Goal: Task Accomplishment & Management: Complete application form

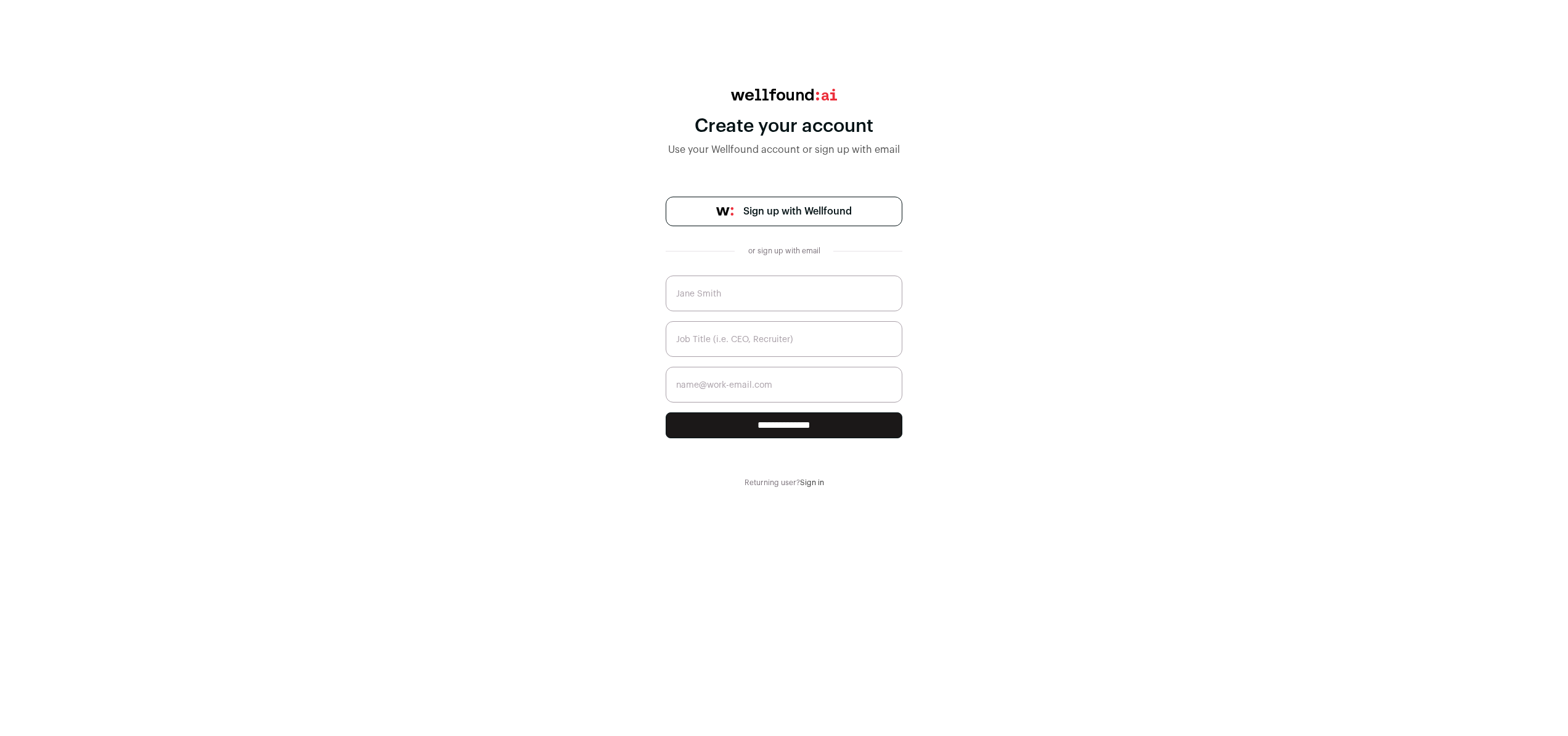
click at [779, 206] on span "Sign up with Wellfound" at bounding box center [798, 212] width 109 height 15
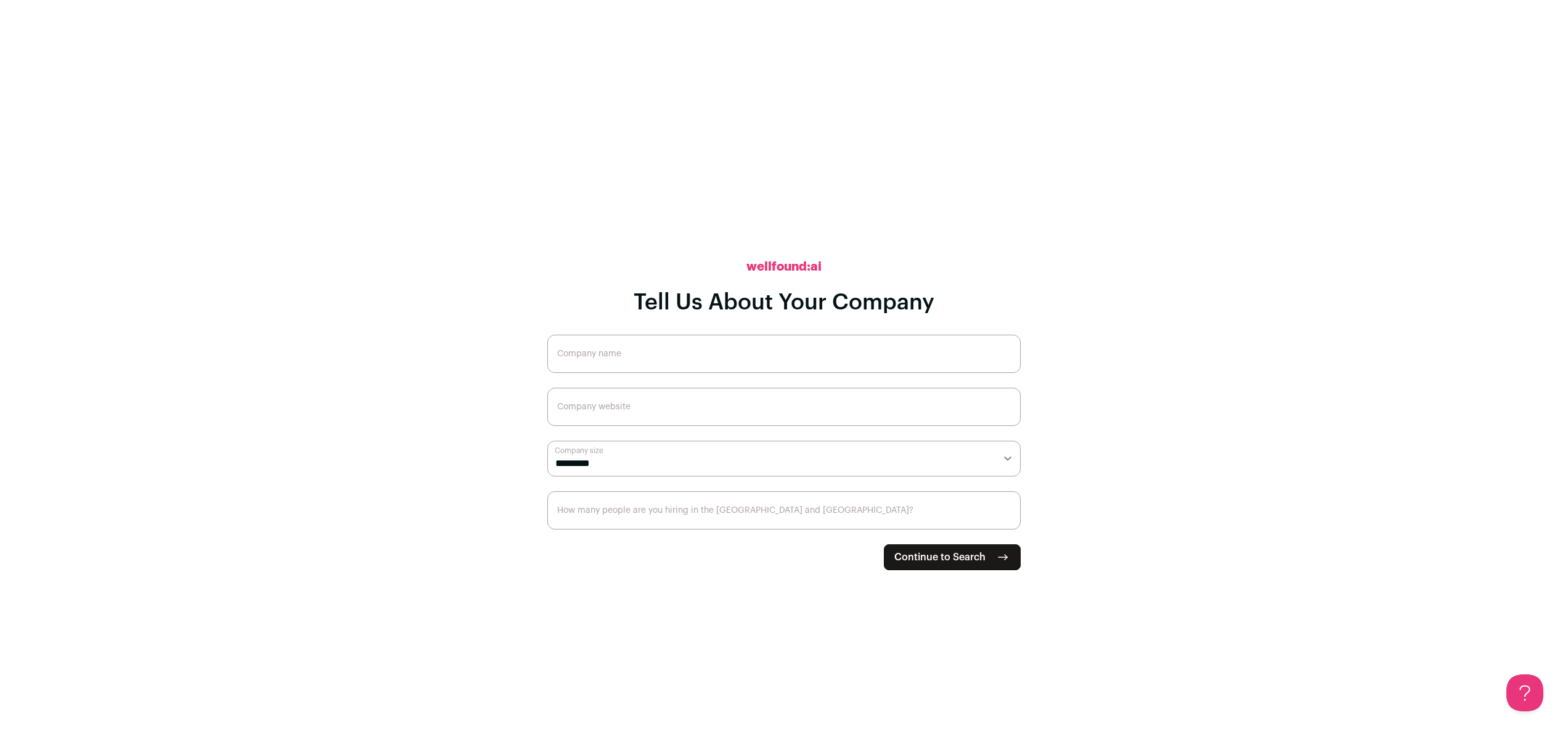
click at [646, 354] on input "Company name" at bounding box center [784, 354] width 473 height 38
type input "CGK Linens"
type input "[URL][DOMAIN_NAME]"
click at [593, 467] on select "**********" at bounding box center [784, 458] width 473 height 36
select select "**"
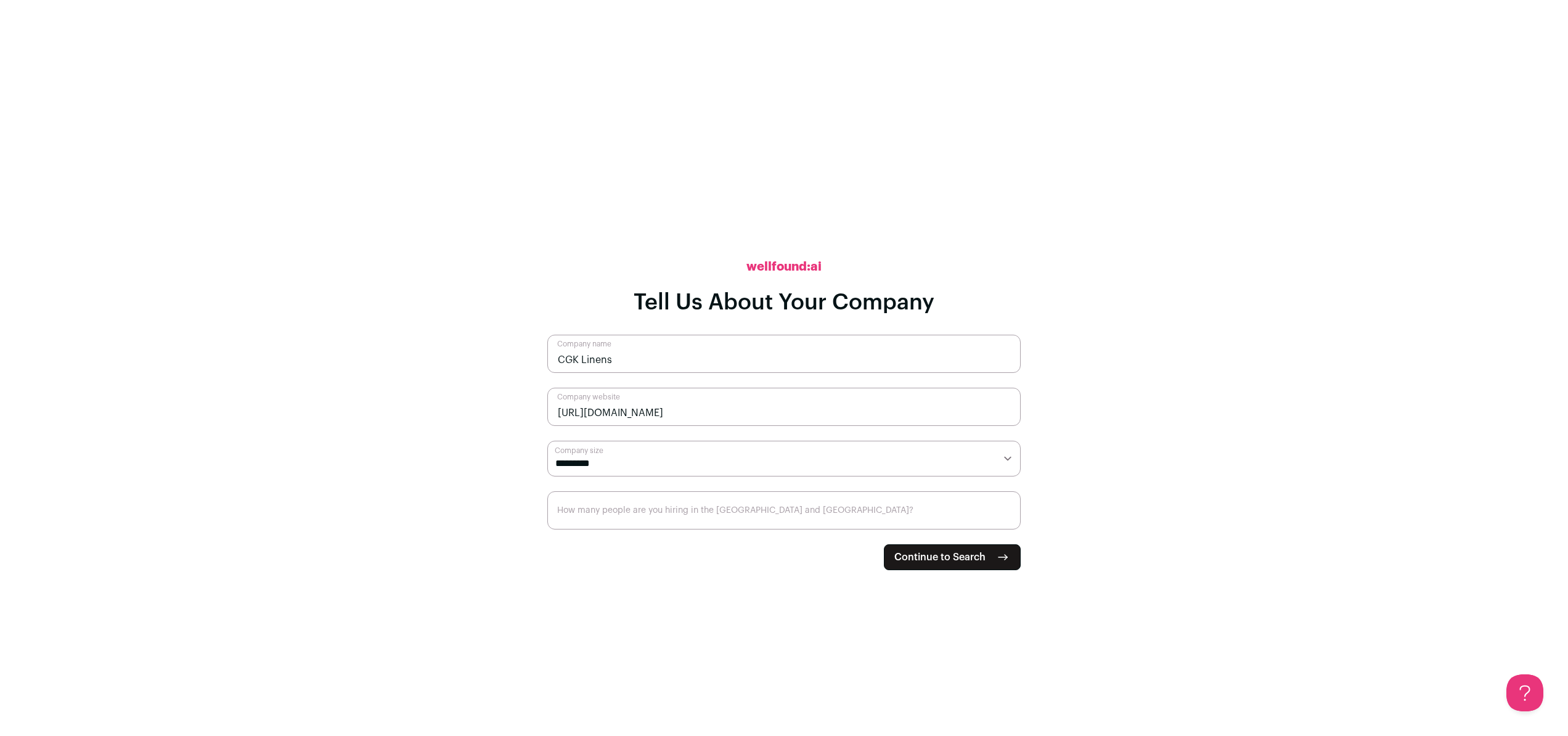
click at [547, 441] on select "**********" at bounding box center [784, 458] width 473 height 36
click at [672, 510] on input "How many people are you hiring in the [GEOGRAPHIC_DATA] and [GEOGRAPHIC_DATA]?" at bounding box center [784, 510] width 473 height 38
click at [601, 519] on input "10" at bounding box center [784, 510] width 473 height 38
type input "10"
click at [958, 564] on span "Continue to Search" at bounding box center [940, 557] width 91 height 15
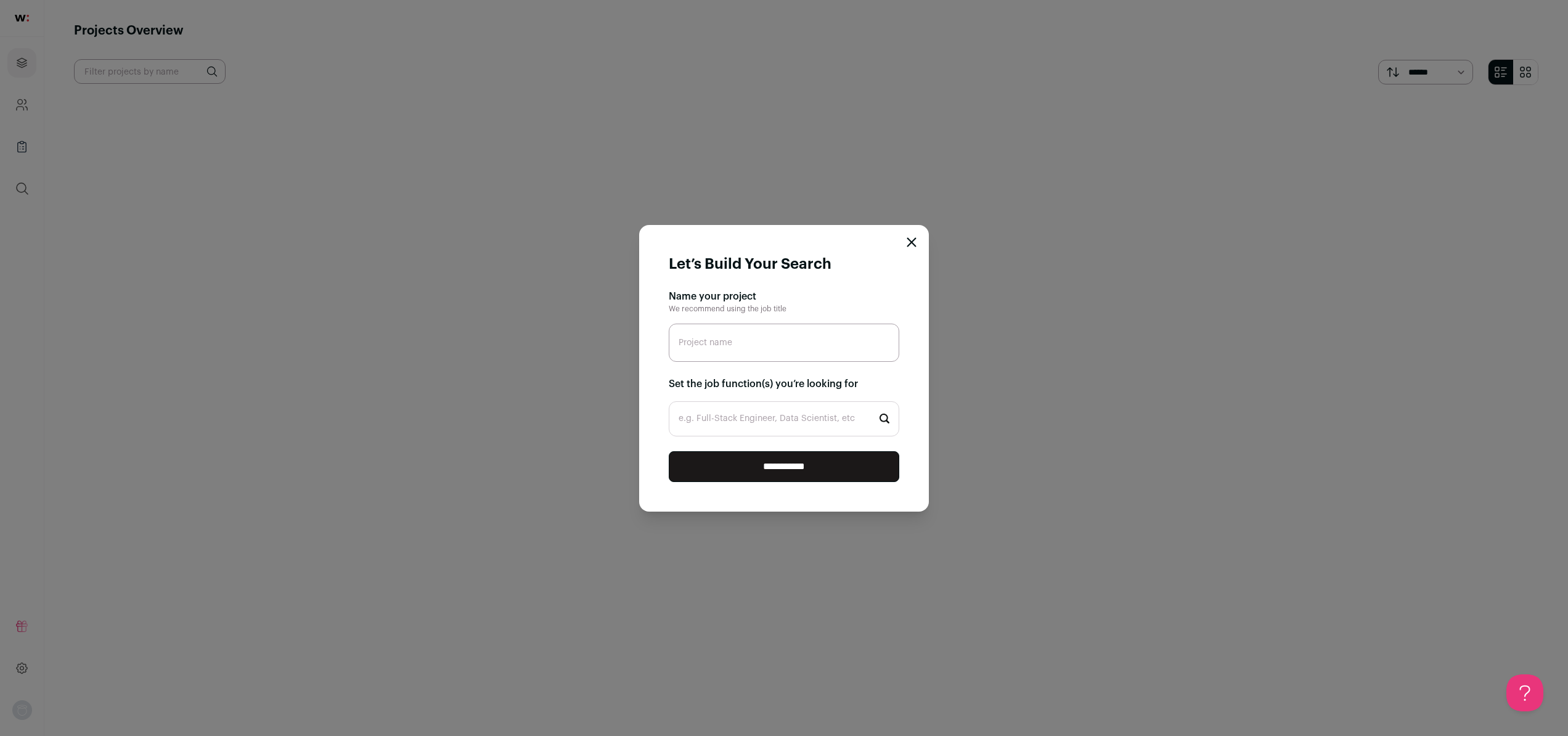
click at [914, 245] on icon "Close modal" at bounding box center [911, 242] width 10 height 10
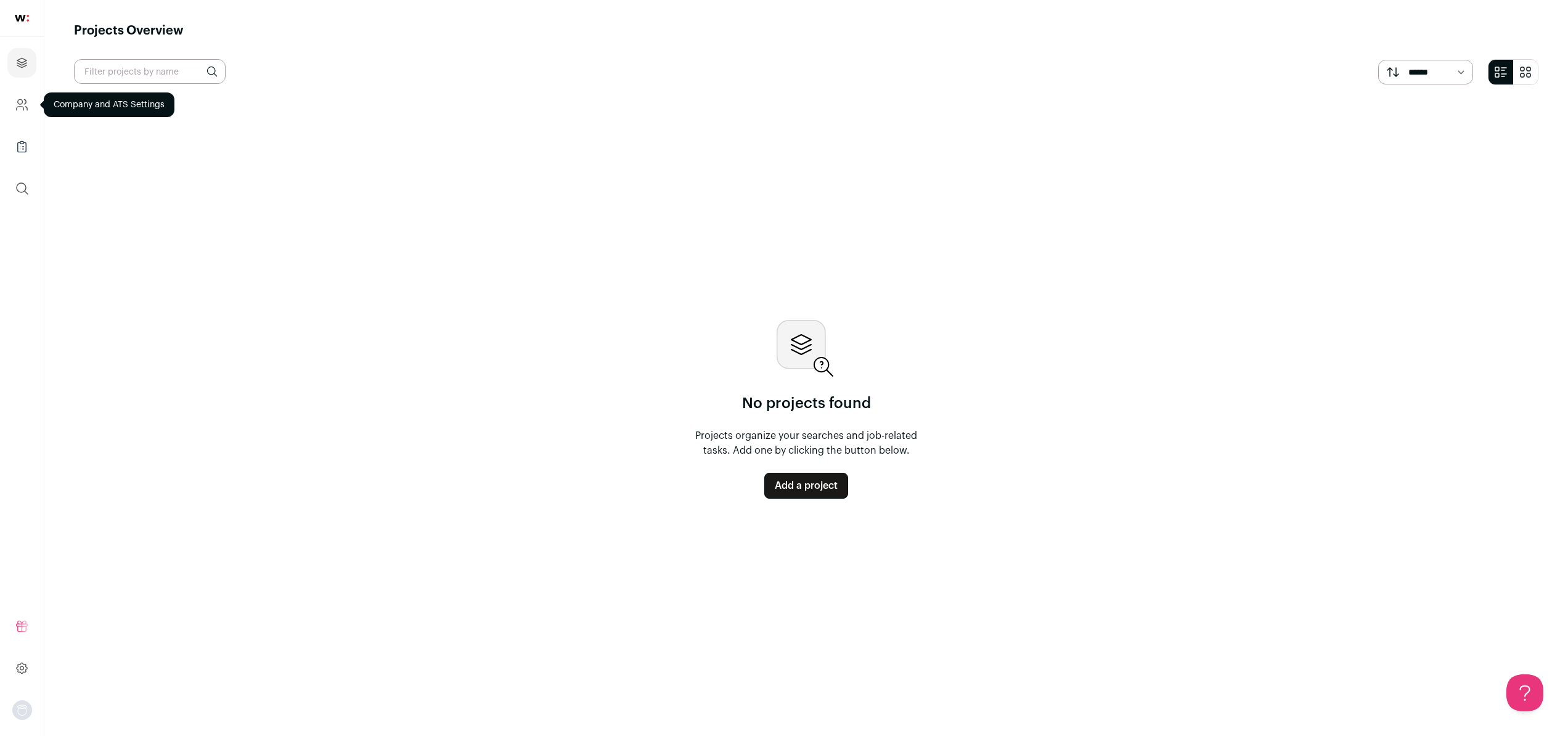
click at [24, 107] on icon "Company and ATS Settings" at bounding box center [21, 108] width 7 height 4
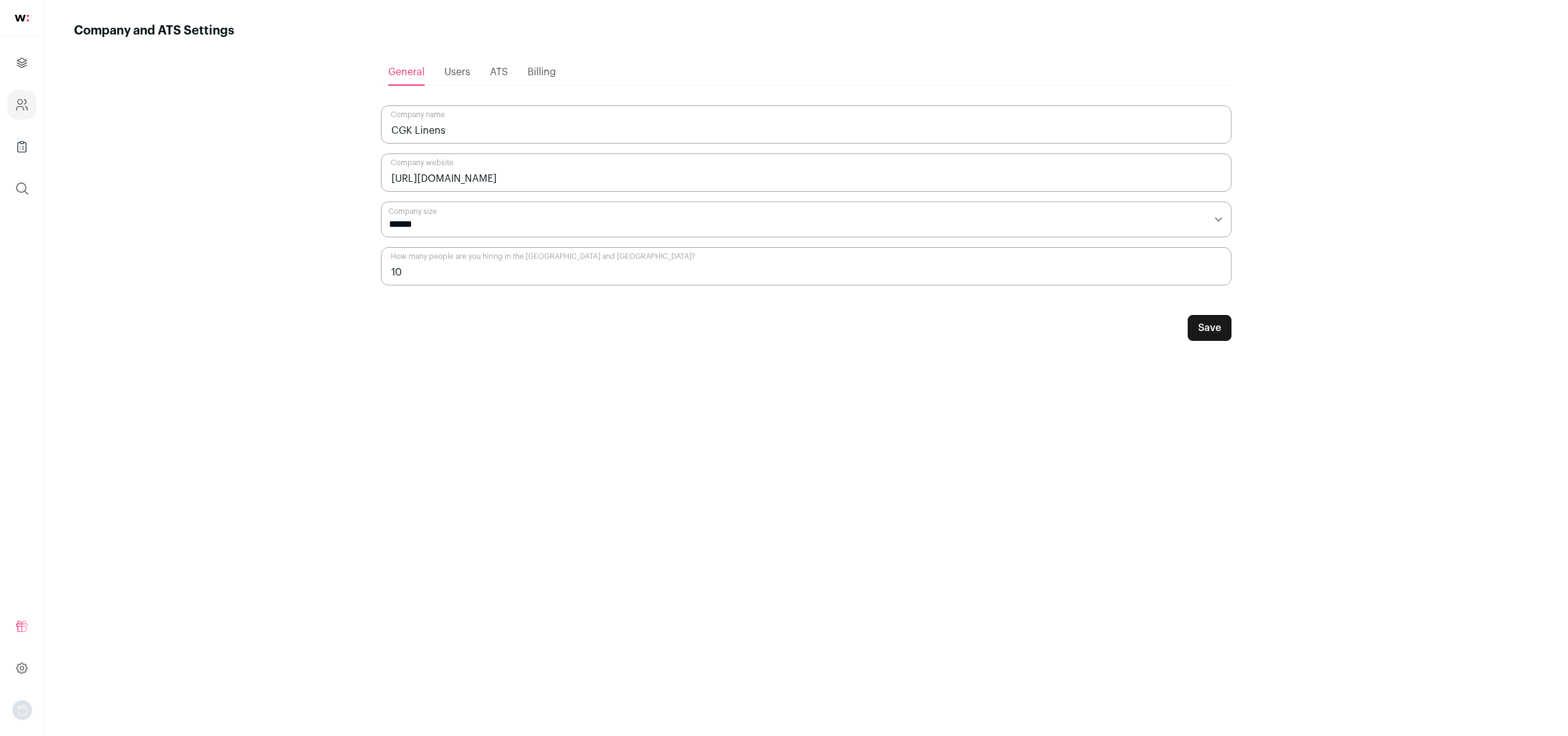
click at [443, 73] on ul "General Users ATS Billing" at bounding box center [806, 73] width 850 height 26
click at [452, 73] on span "Users" at bounding box center [457, 71] width 26 height 10
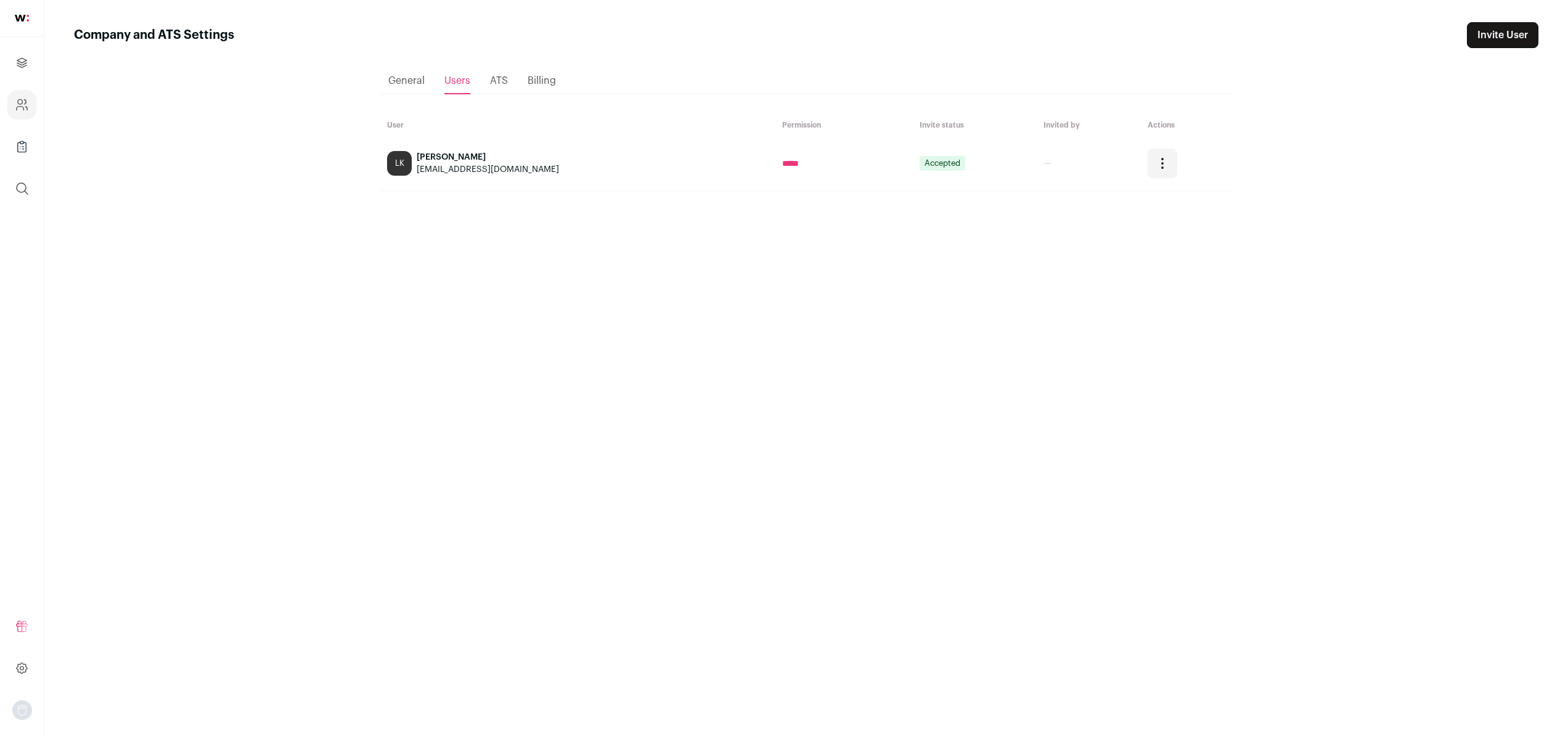
click at [1155, 159] on icon "Open dropdown" at bounding box center [1162, 163] width 15 height 15
click at [519, 82] on ul "General Users ATS Billing" at bounding box center [806, 81] width 850 height 26
click at [499, 82] on span "ATS" at bounding box center [499, 80] width 18 height 10
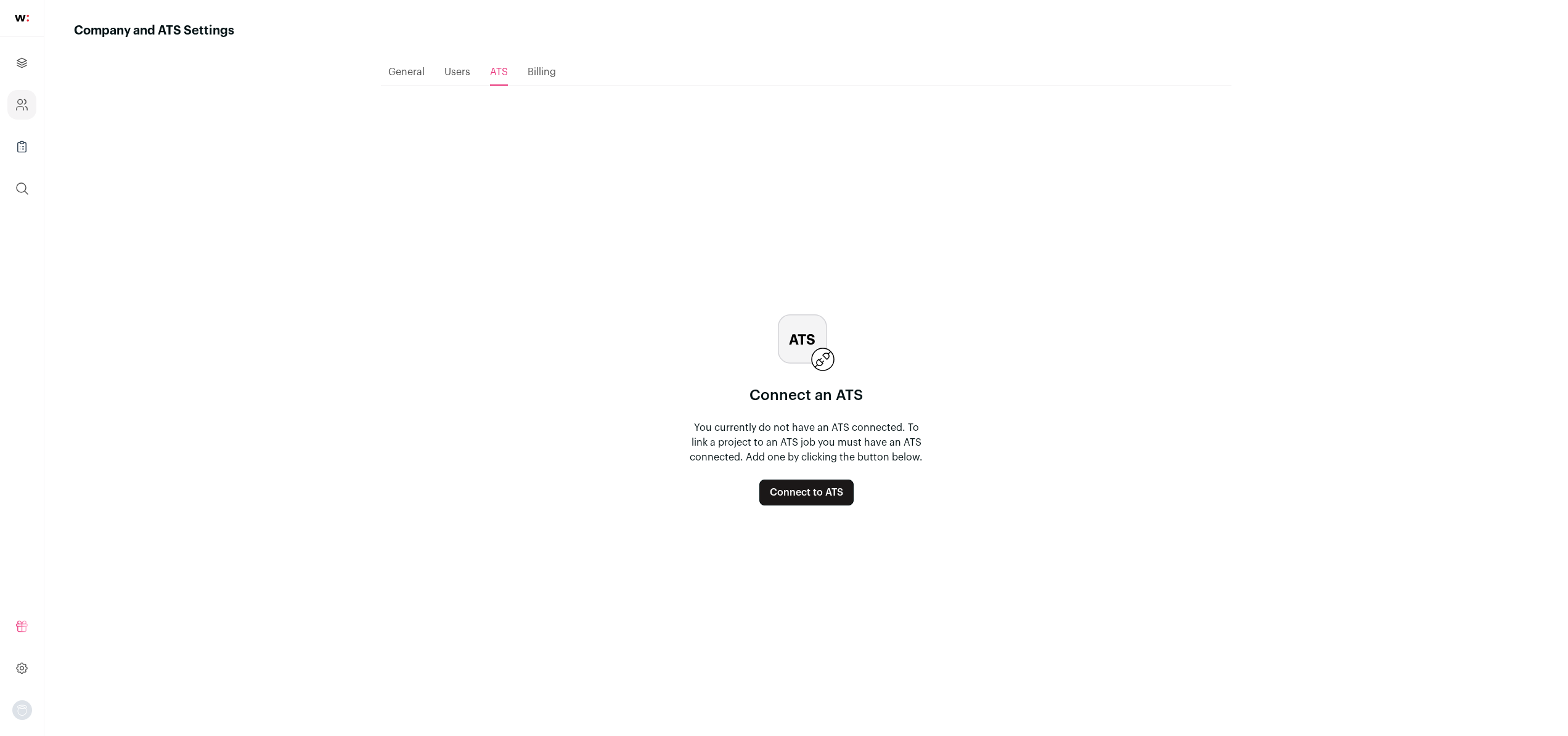
click at [525, 71] on ul "General Users ATS Billing" at bounding box center [806, 73] width 850 height 26
click at [533, 74] on span "Billing" at bounding box center [541, 71] width 29 height 10
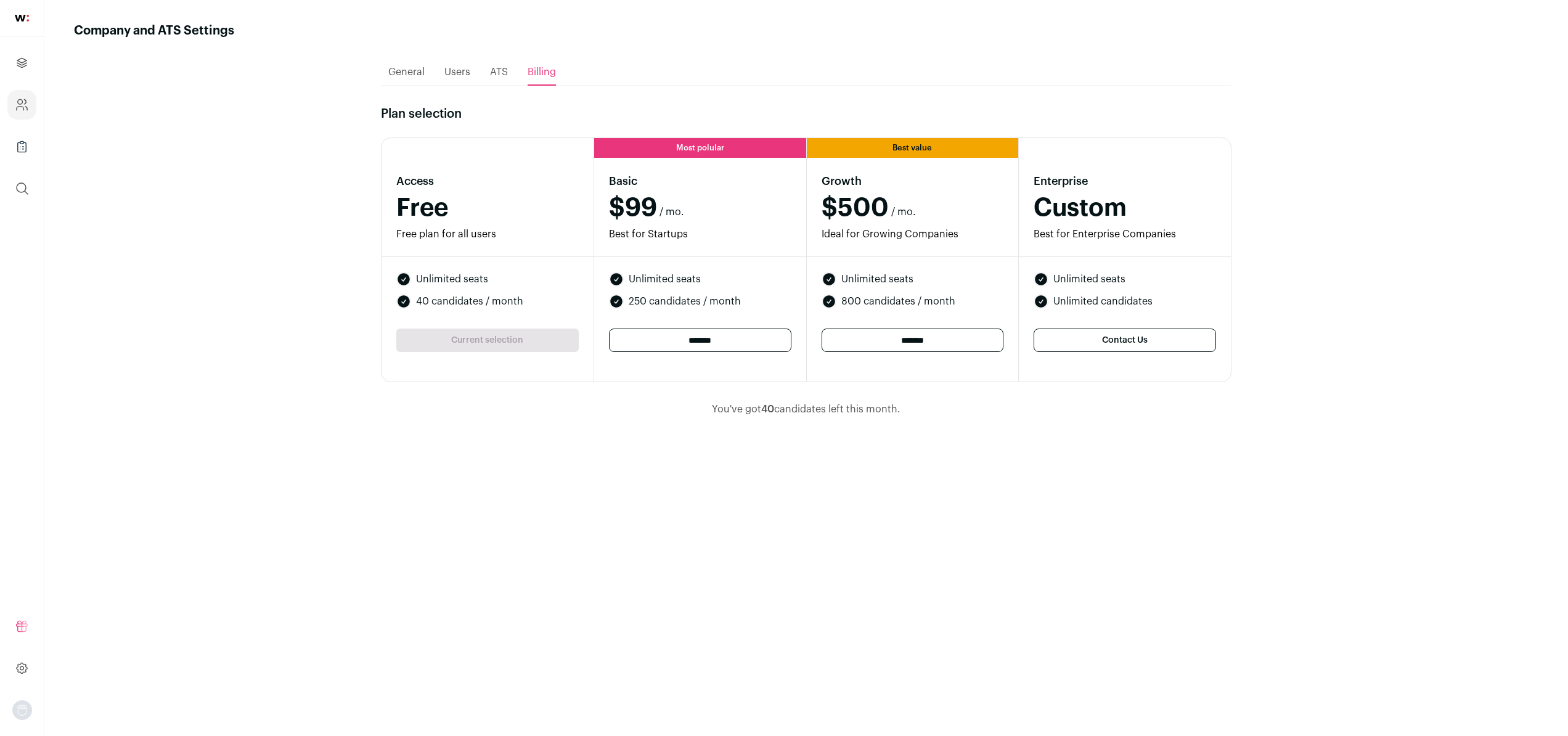
click at [479, 242] on div "Access Free Free plan for all users" at bounding box center [487, 207] width 212 height 99
click at [895, 90] on div "Loading... General Users ATS Billing Plan selection Access Free Free plan for a…" at bounding box center [806, 377] width 850 height 674
click at [24, 143] on icon "Company Lists" at bounding box center [21, 147] width 14 height 15
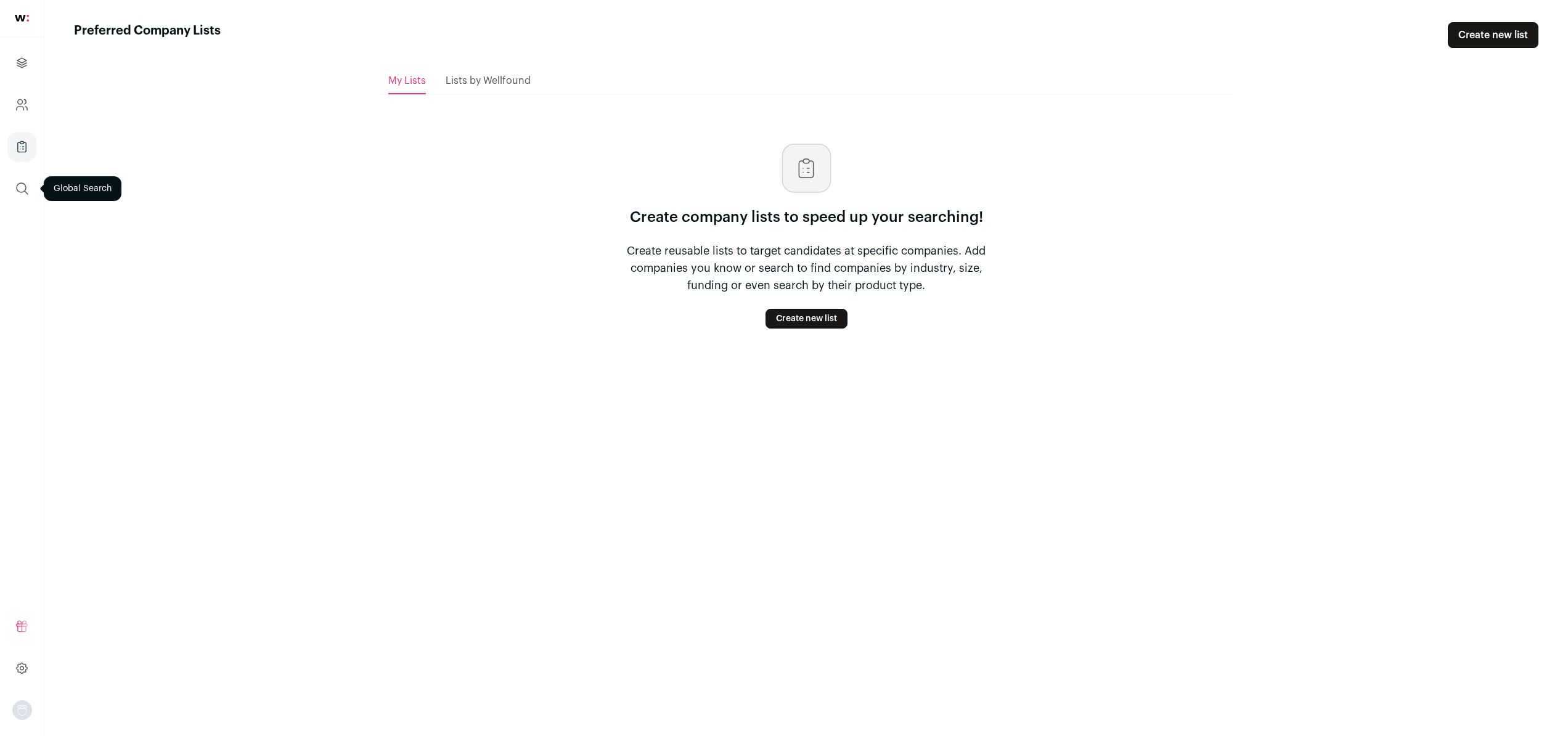
click at [25, 185] on icon "submit" at bounding box center [22, 188] width 11 height 11
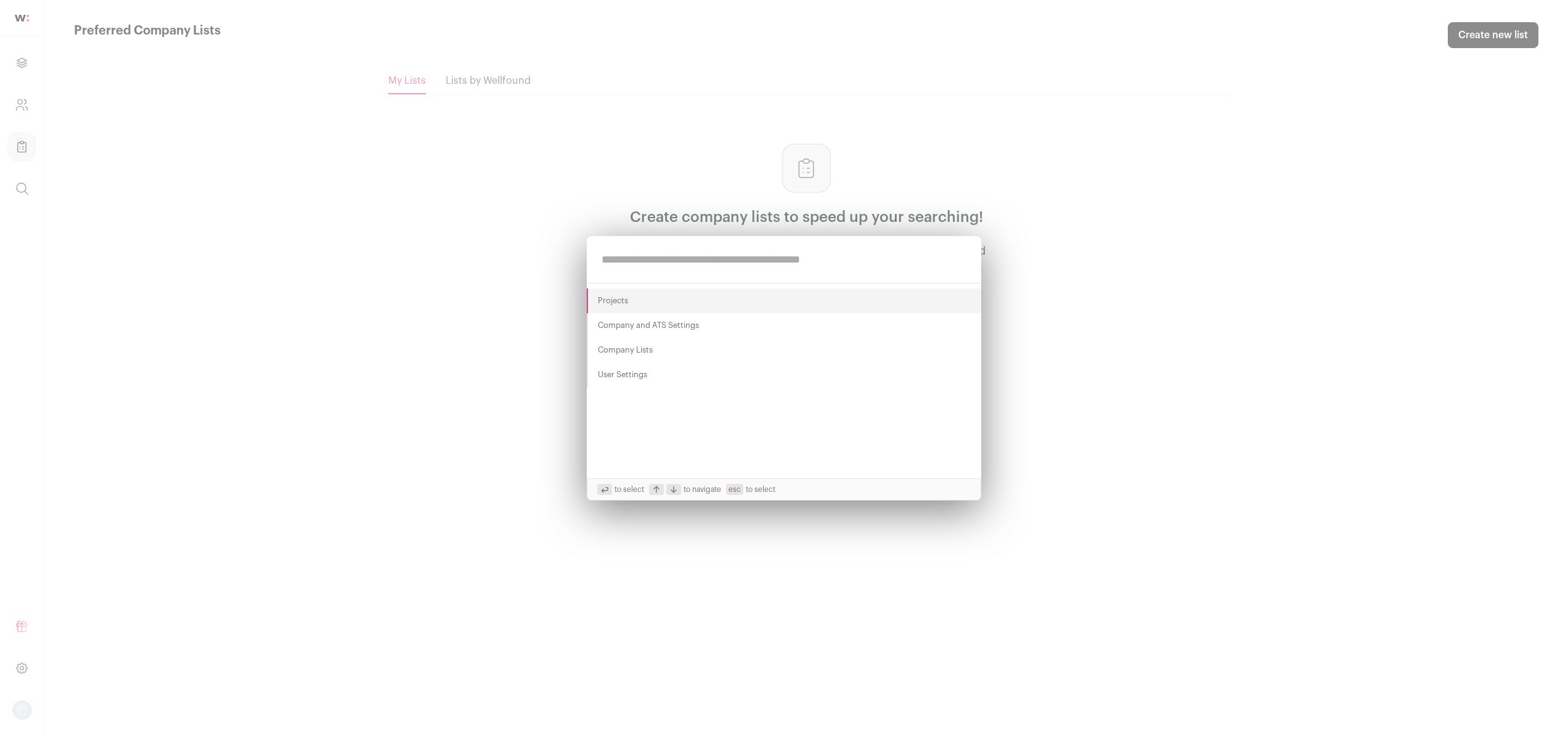
click at [566, 201] on div "Projects Company and ATS Settings Company Lists User Settings to select to navi…" at bounding box center [784, 368] width 1568 height 736
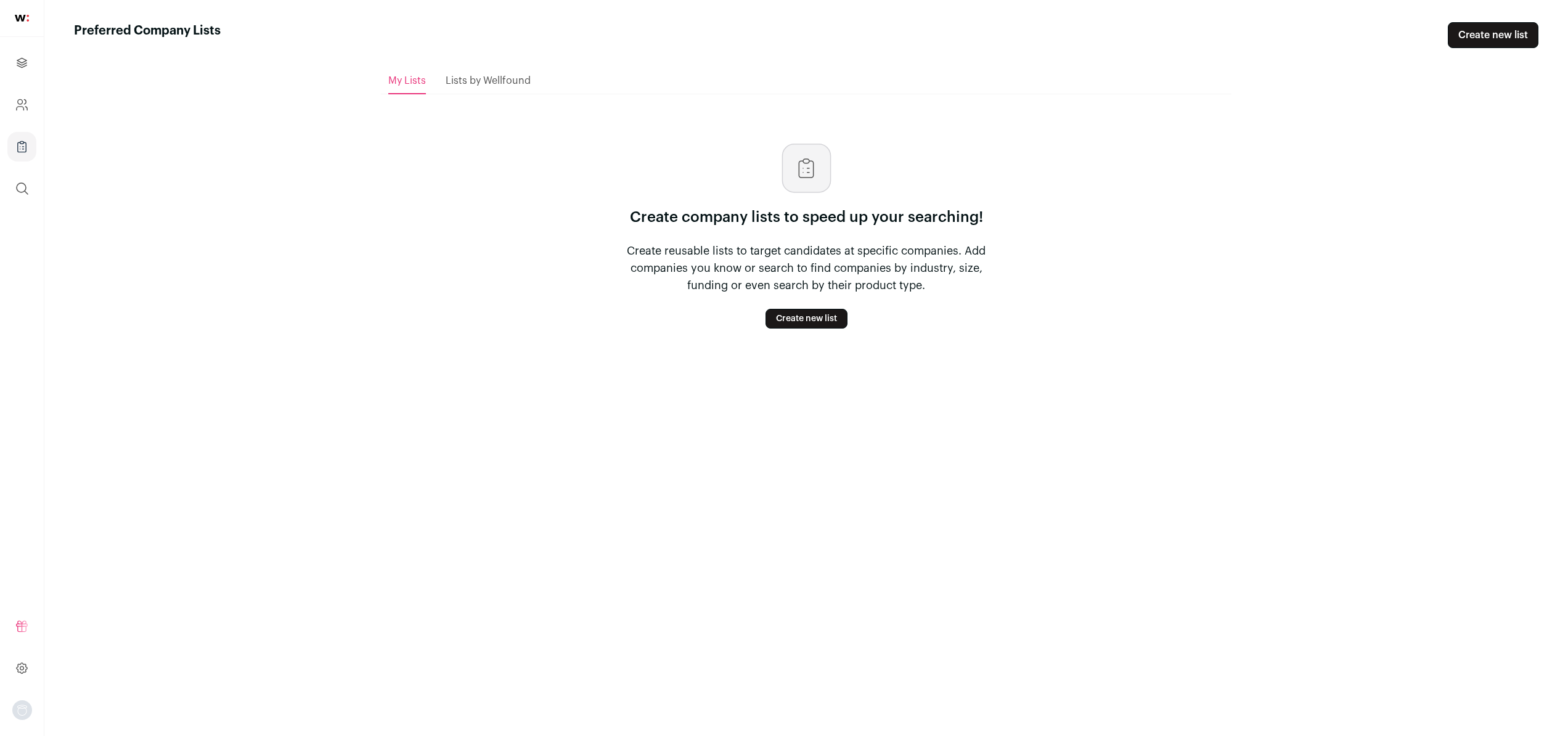
click at [485, 87] on div "Lists by Wellfound" at bounding box center [488, 81] width 85 height 25
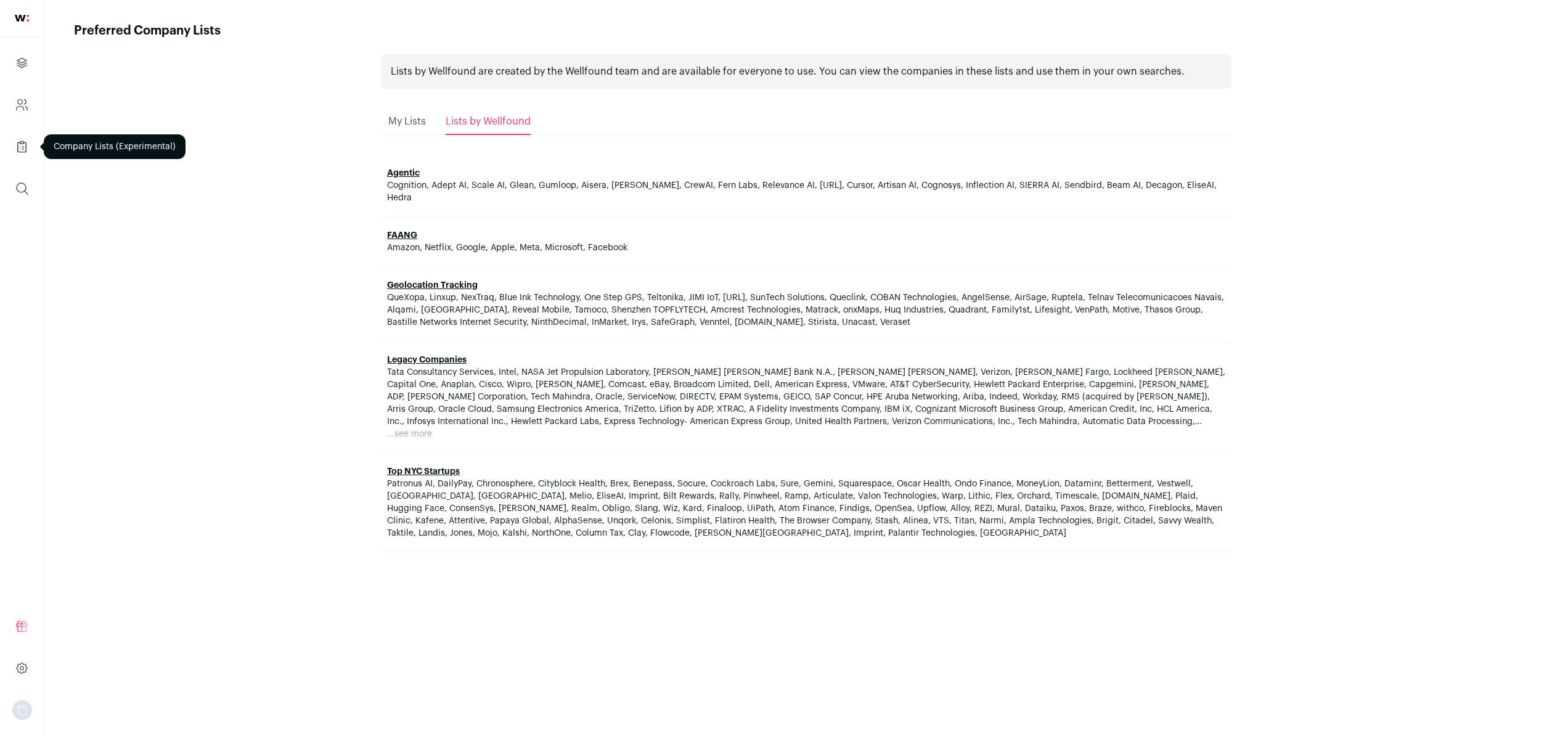
click at [17, 141] on icon "Company Lists" at bounding box center [21, 147] width 14 height 15
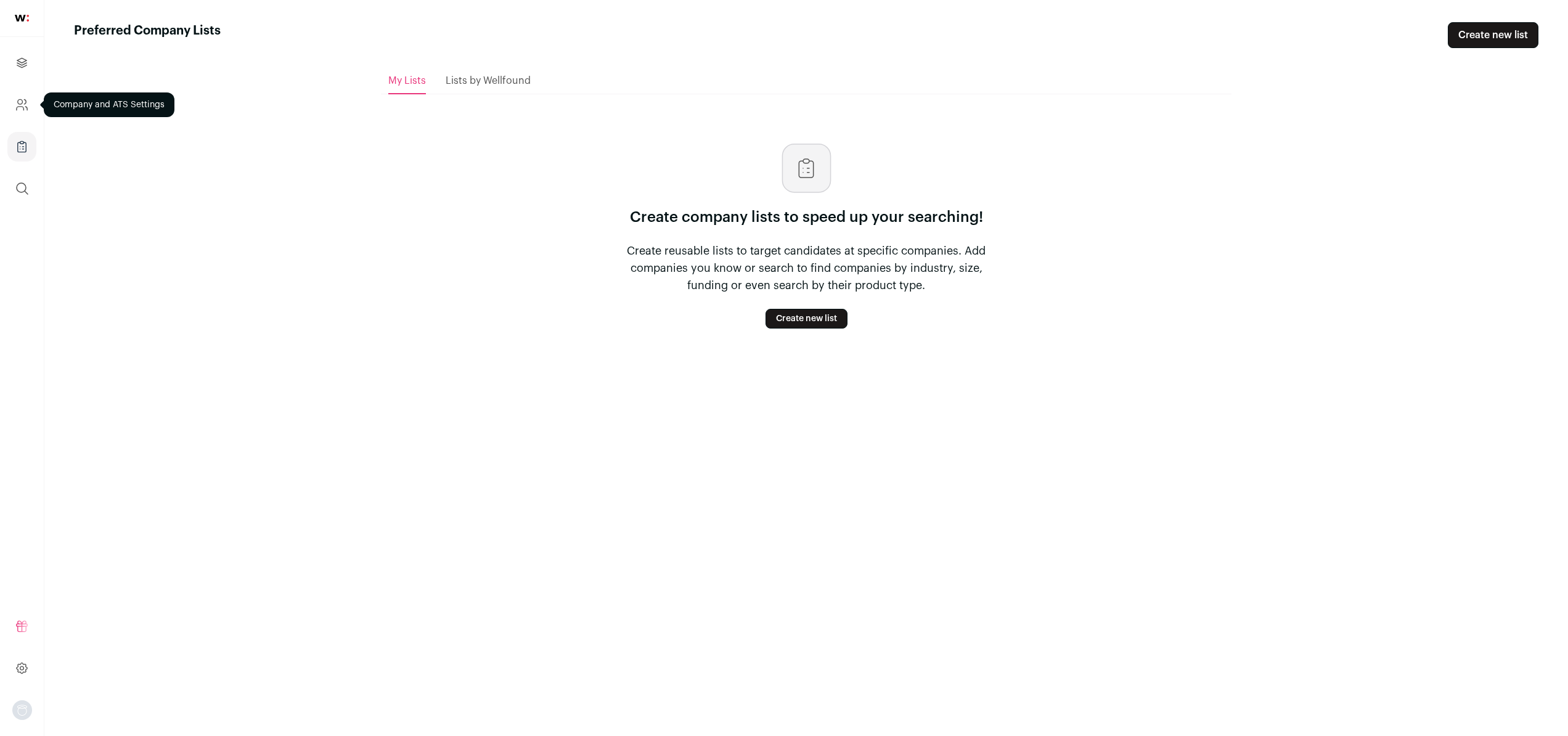
click at [15, 108] on icon "Company and ATS Settings" at bounding box center [21, 105] width 14 height 15
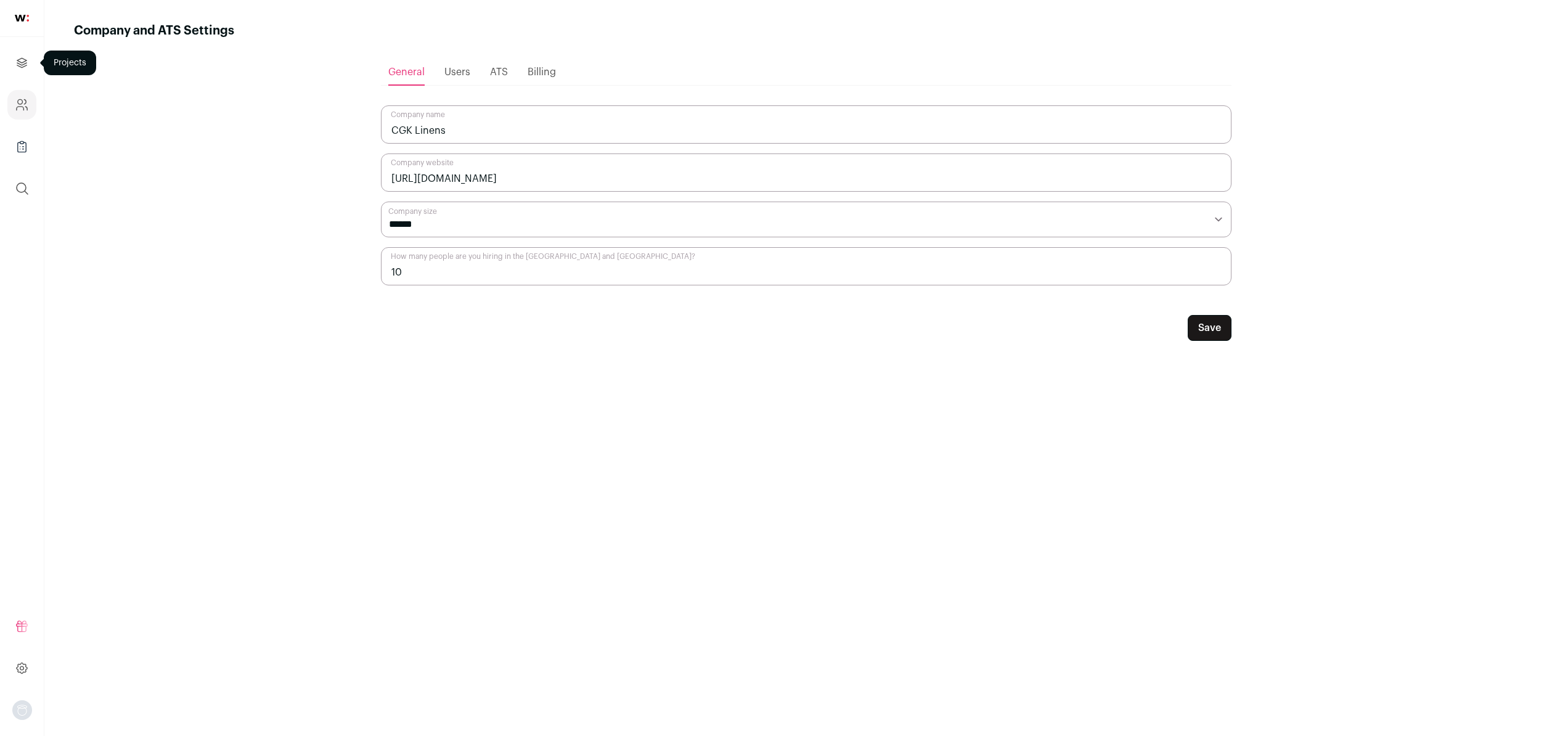
click at [31, 68] on link "Projects" at bounding box center [21, 62] width 29 height 29
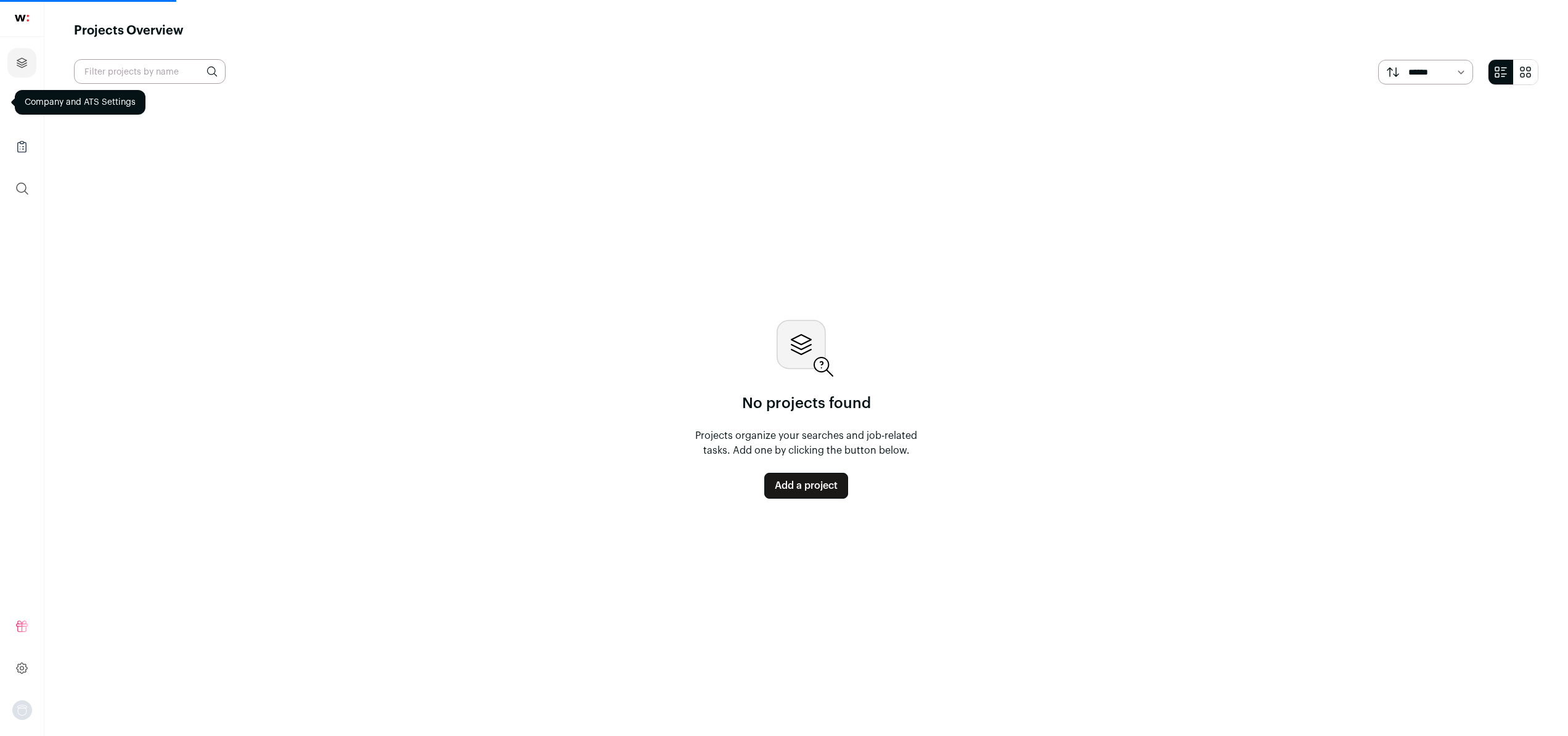
click at [25, 27] on link at bounding box center [22, 18] width 44 height 37
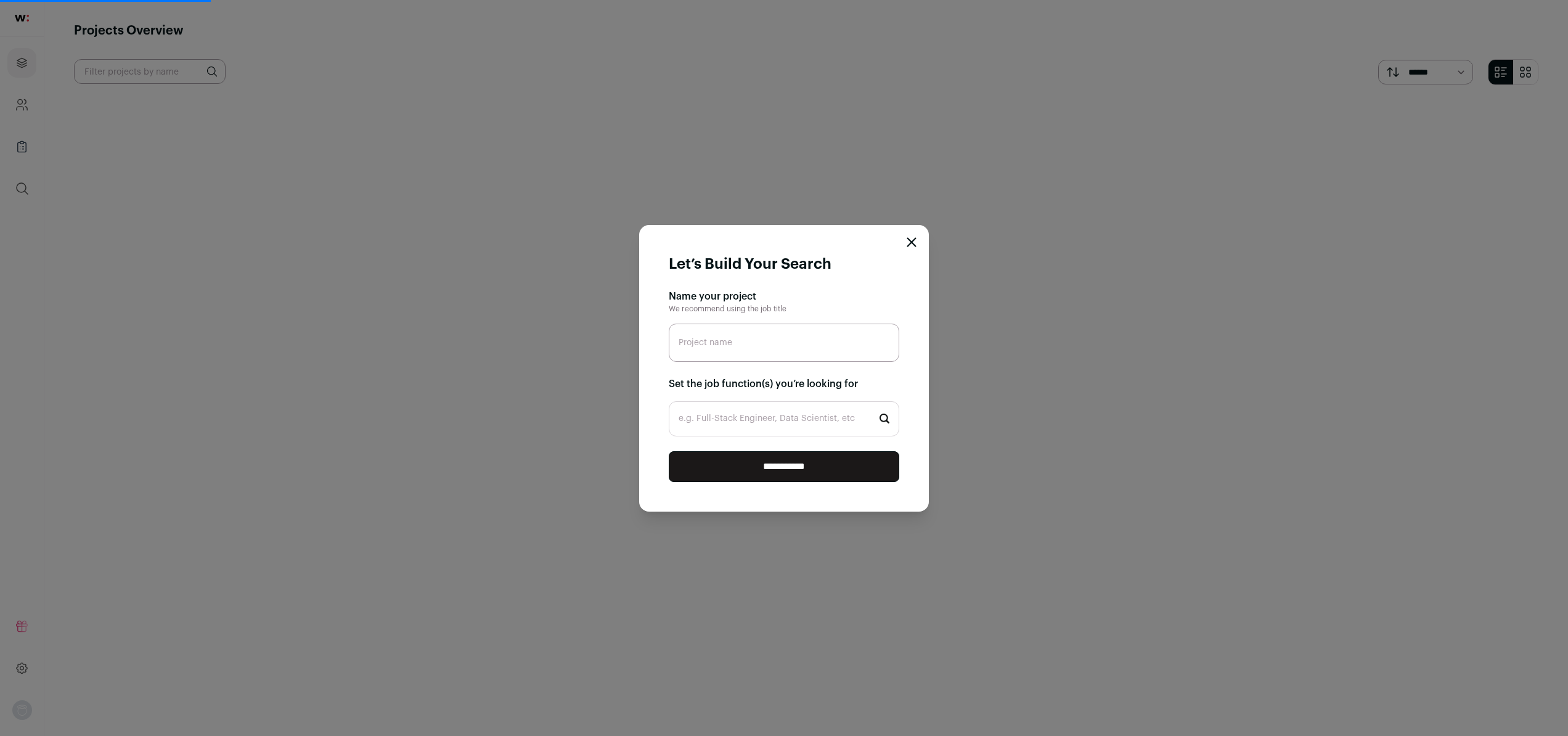
click at [905, 246] on form "**********" at bounding box center [784, 368] width 289 height 286
click at [908, 242] on icon "Close modal" at bounding box center [911, 242] width 10 height 10
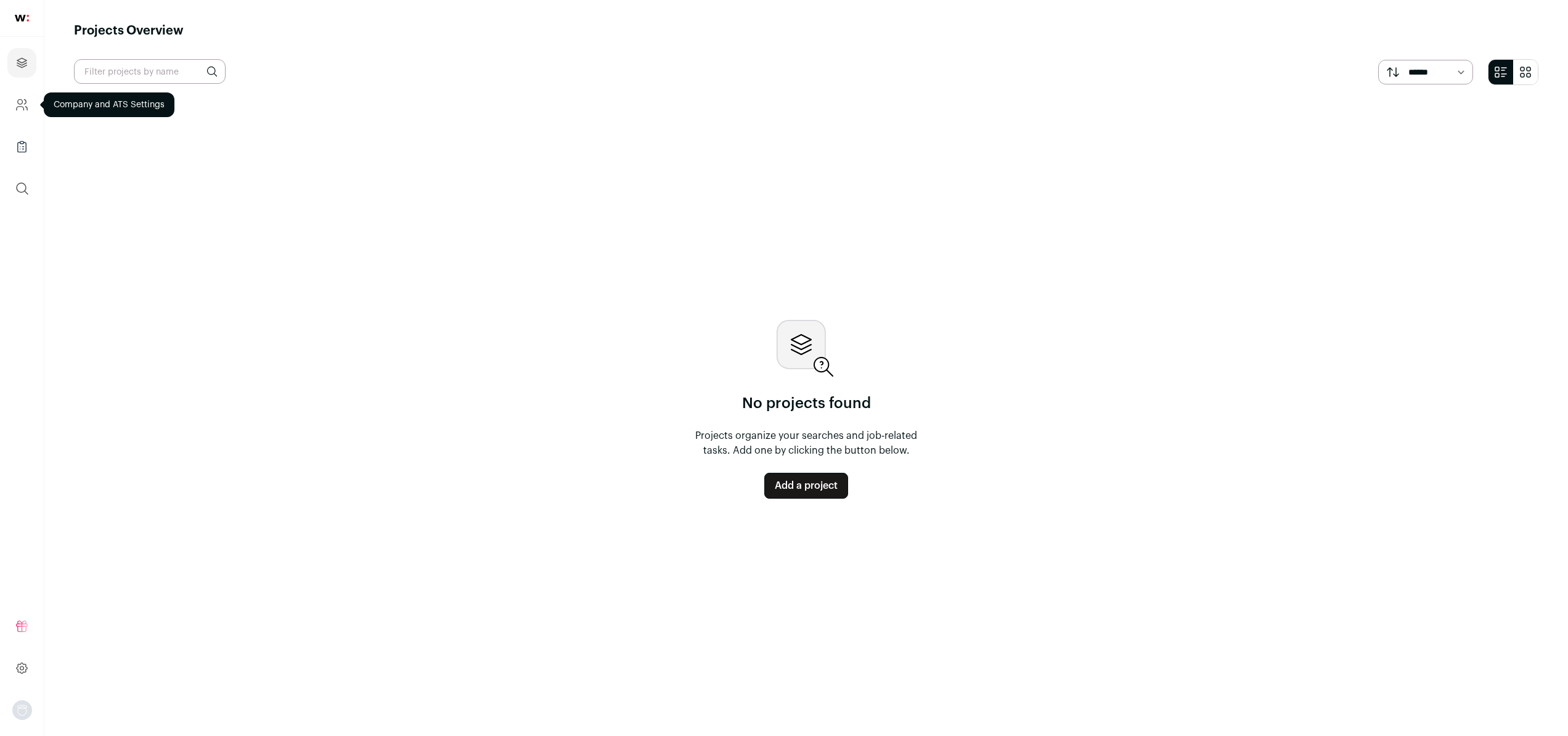
click at [10, 103] on link "Company and ATS Settings" at bounding box center [21, 105] width 29 height 29
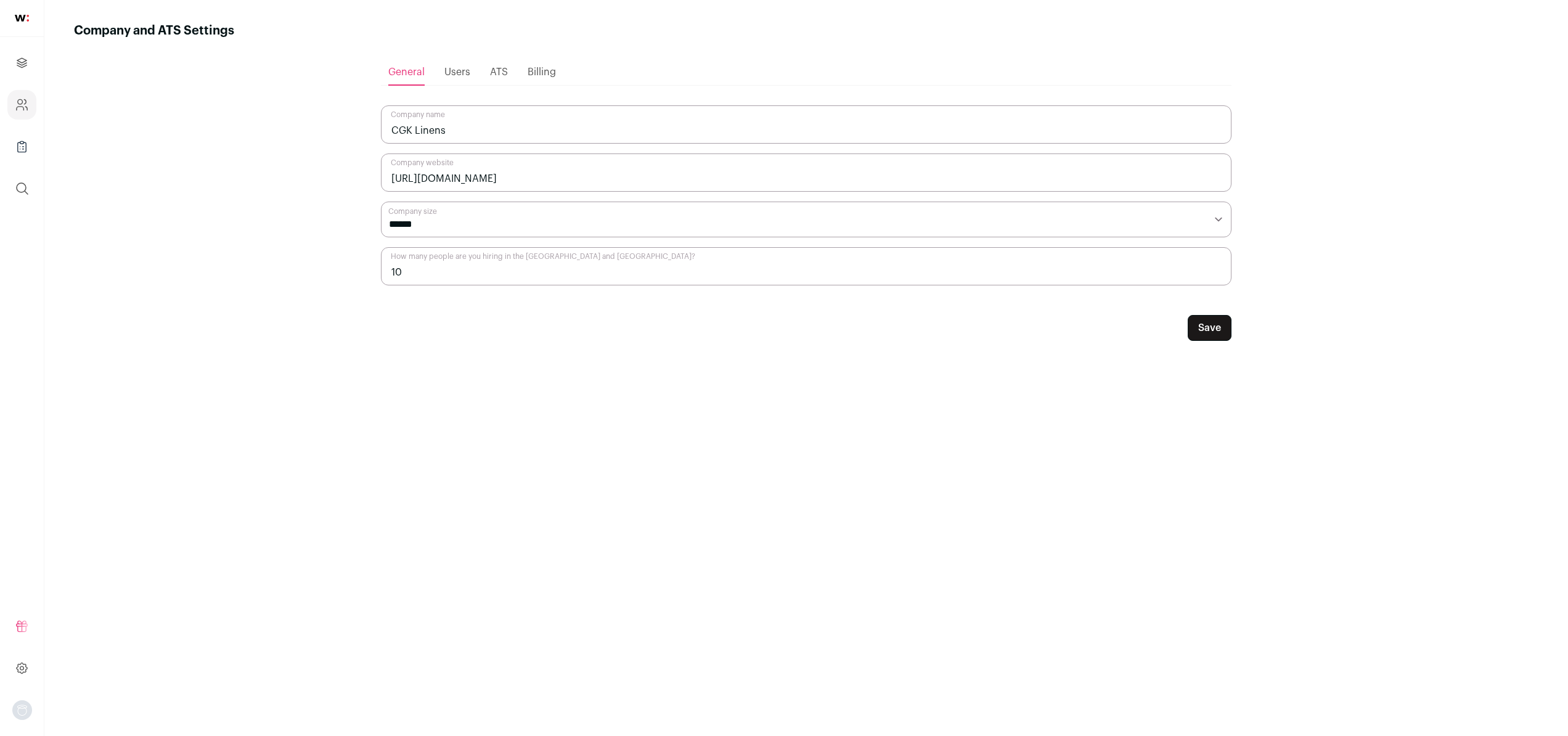
click at [482, 71] on ul "General Users ATS Billing" at bounding box center [806, 73] width 850 height 26
click at [540, 76] on span "Billing" at bounding box center [541, 71] width 29 height 10
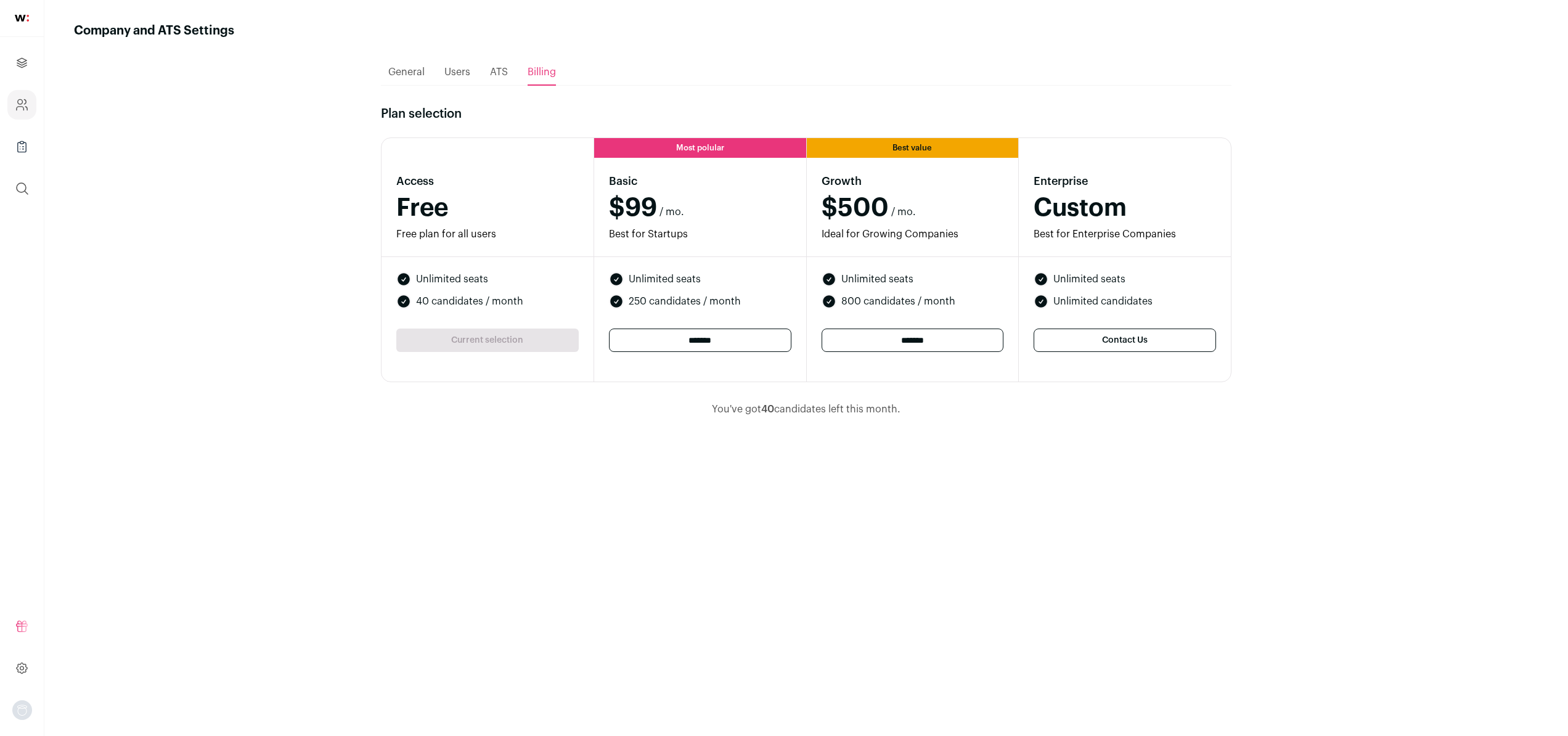
click at [1135, 451] on div "Loading... General Users ATS Billing Plan selection Access Free Free plan for a…" at bounding box center [806, 377] width 850 height 674
click at [472, 21] on main "Company and ATS Settings Loading... General Users ATS Billing Plan selection Ac…" at bounding box center [806, 368] width 1523 height 736
click at [414, 75] on span "General" at bounding box center [407, 71] width 37 height 10
